Goal: Find specific page/section: Find specific page/section

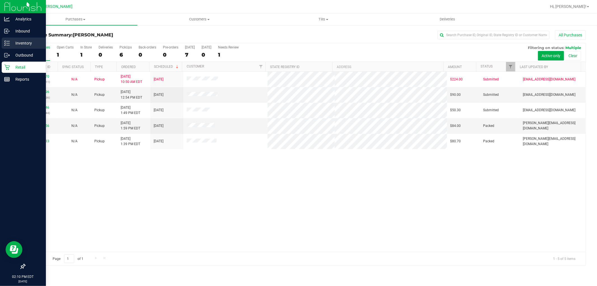
click at [12, 46] on p "Inventory" at bounding box center [27, 43] width 34 height 7
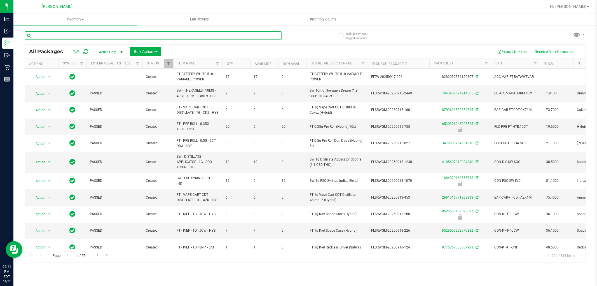
click at [132, 34] on input "text" at bounding box center [153, 35] width 257 height 8
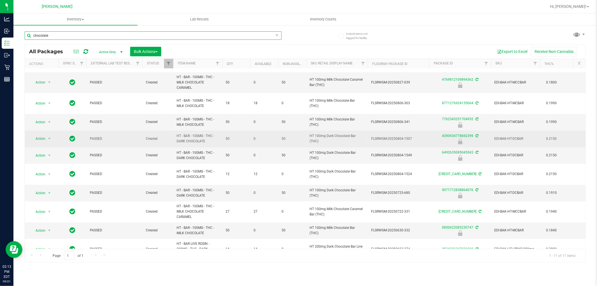
scroll to position [25, 0]
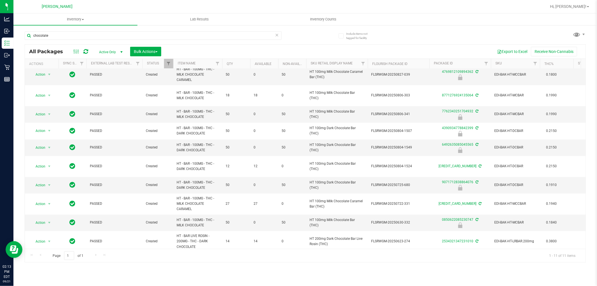
click at [331, 40] on div "chocolate All Packages Active Only Active Only Lab Samples Locked All External …" at bounding box center [306, 144] width 562 height 236
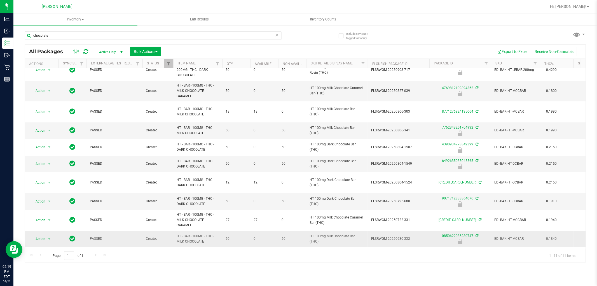
scroll to position [0, 0]
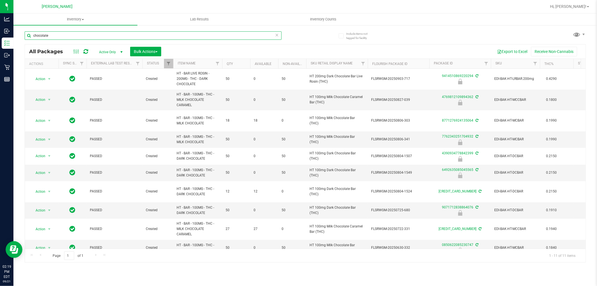
click at [188, 35] on input "chocolate" at bounding box center [153, 35] width 257 height 8
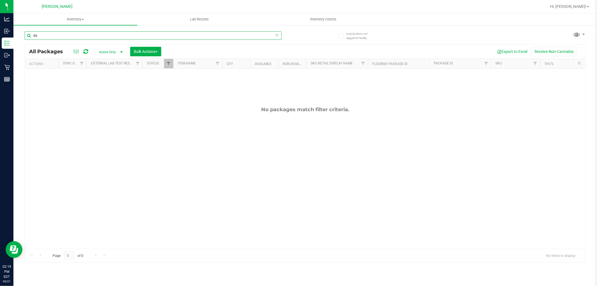
type input "d"
click at [188, 35] on input "SN250804PC1-0806" at bounding box center [153, 35] width 257 height 8
click at [188, 36] on input "SN250804PC1-0806" at bounding box center [153, 35] width 257 height 8
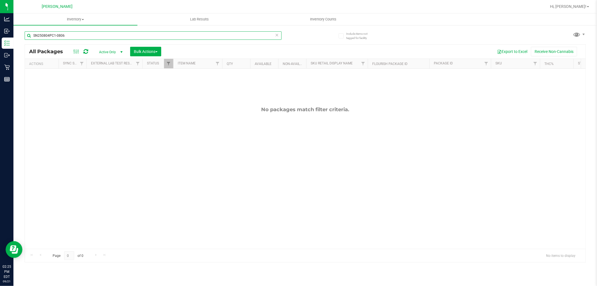
click at [189, 36] on input "SN250804PC1-0806" at bounding box center [153, 35] width 257 height 8
type input "S"
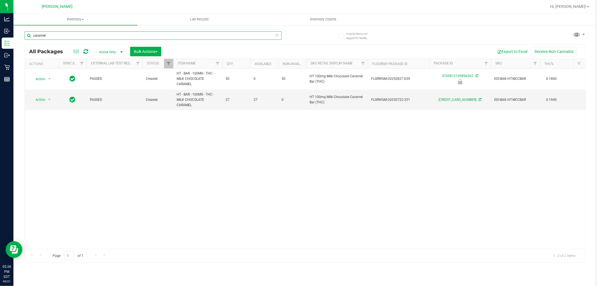
click at [62, 39] on input "caramel" at bounding box center [153, 35] width 257 height 8
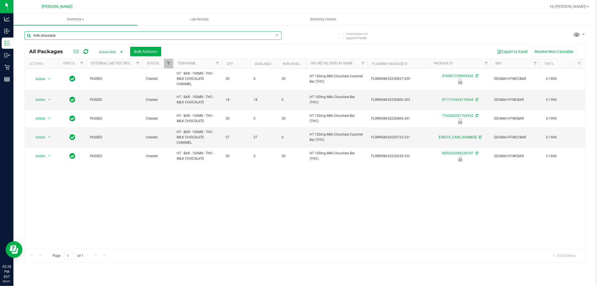
click at [60, 36] on input "milk chocolate" at bounding box center [153, 35] width 257 height 8
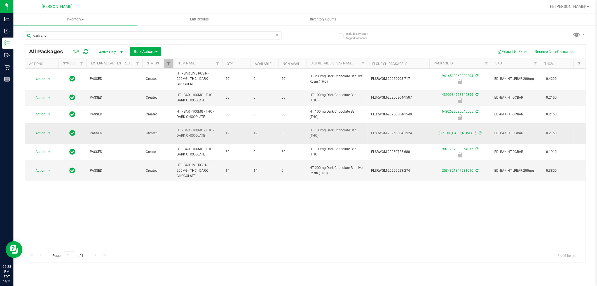
click at [194, 132] on span "HT - BAR - 100MG - THC - DARK CHOCOLATE" at bounding box center [198, 133] width 42 height 11
copy tr "HT - BAR - 100MG - THC - DARK CHOCOLATE"
click at [169, 36] on input "dark cho" at bounding box center [153, 35] width 257 height 8
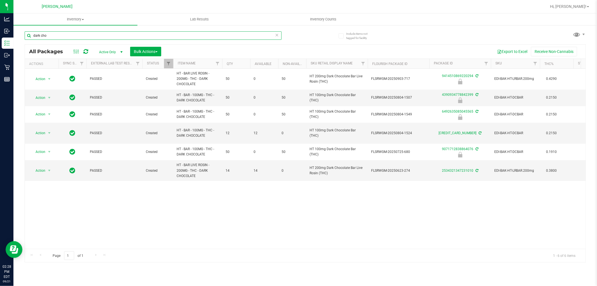
click at [169, 36] on input "dark cho" at bounding box center [153, 35] width 257 height 8
paste input "HT - BAR - 100MG - THC - DARK CHOCOLATE"
click at [171, 35] on input "dark HT - BAR - 100MG - THC - DARK CHOCOLATE" at bounding box center [153, 35] width 257 height 8
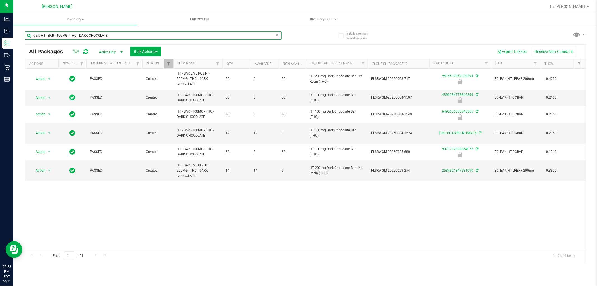
paste input "text"
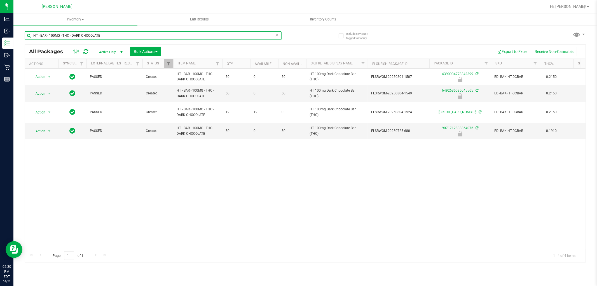
click at [117, 32] on input "HT - BAR - 100MG - THC - DARK CHOCOLATE" at bounding box center [153, 35] width 257 height 8
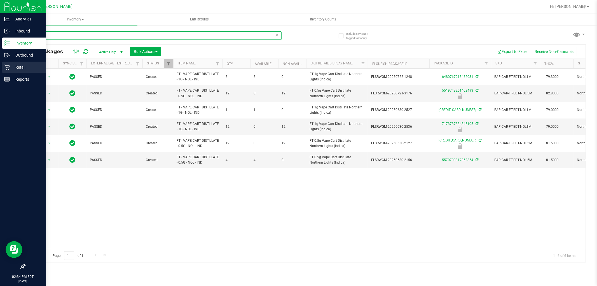
type input "nol"
click at [9, 69] on icon at bounding box center [7, 67] width 6 height 6
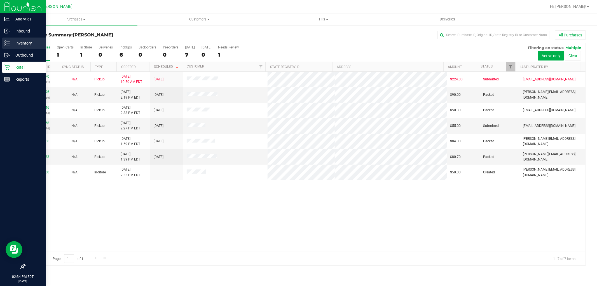
click at [15, 42] on p "Inventory" at bounding box center [27, 43] width 34 height 7
